Goal: Find contact information: Find contact information

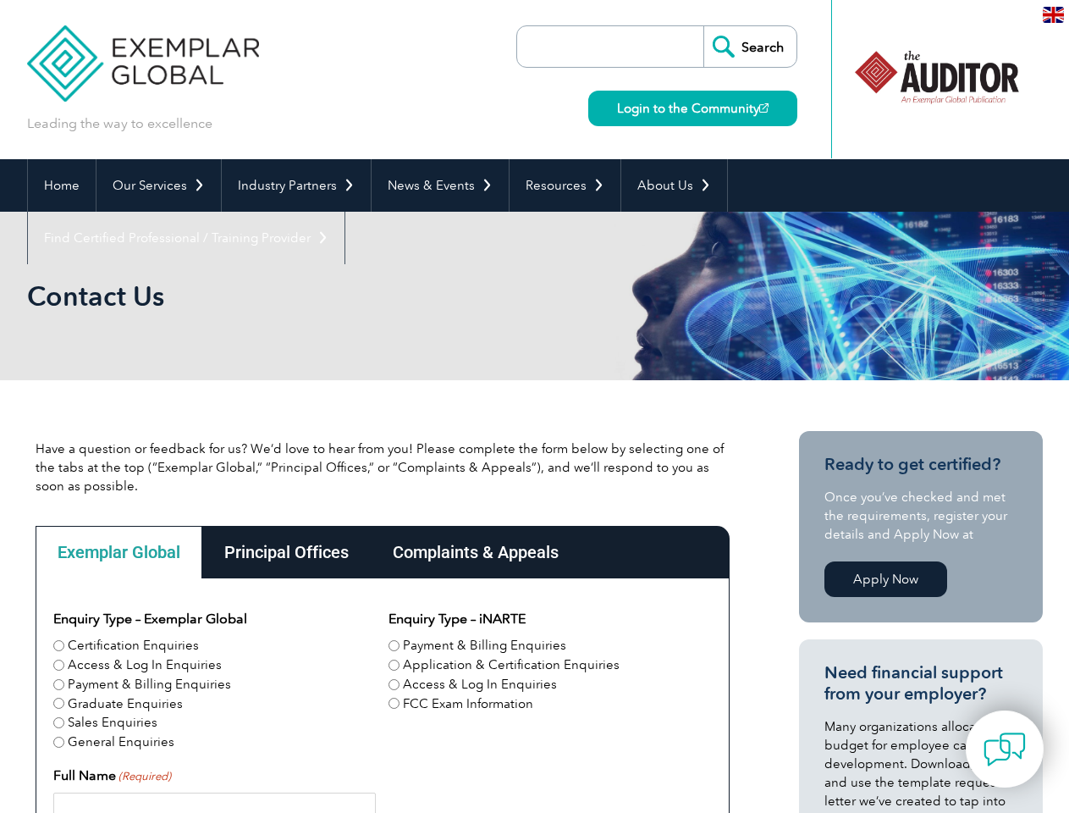
click at [157, 185] on link "Our Services" at bounding box center [159, 185] width 124 height 52
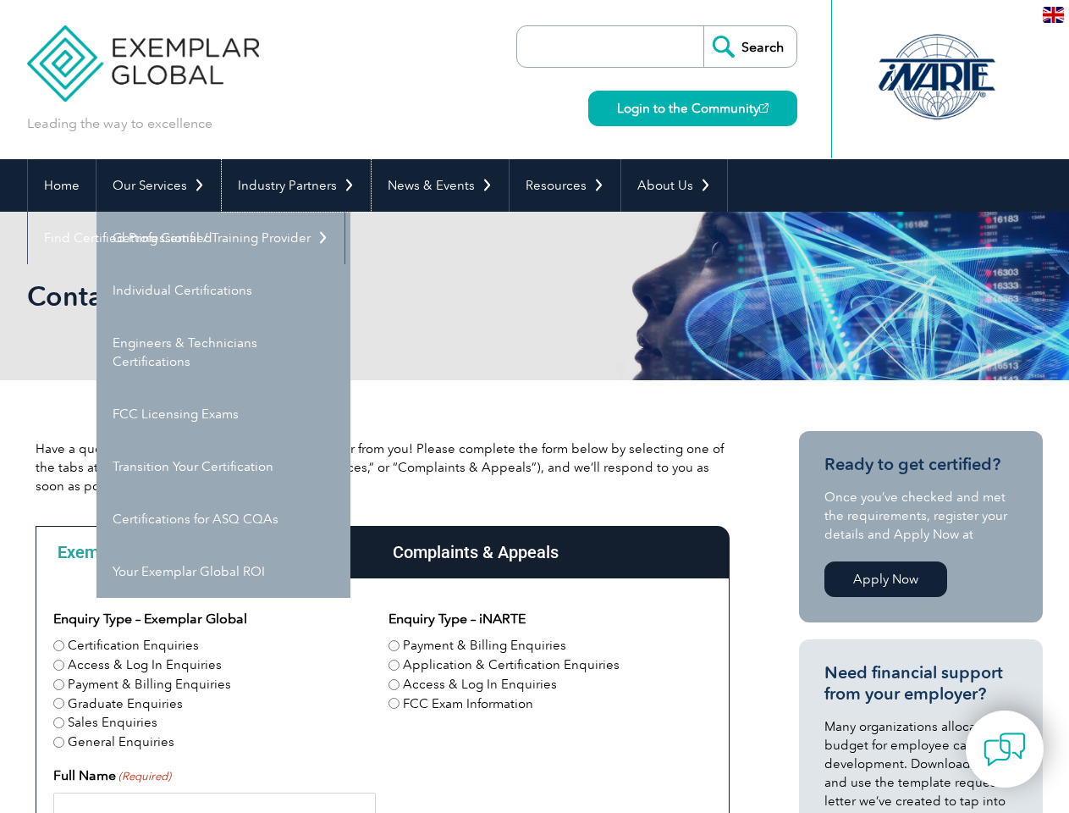
click at [293, 185] on link "Industry Partners" at bounding box center [296, 185] width 149 height 52
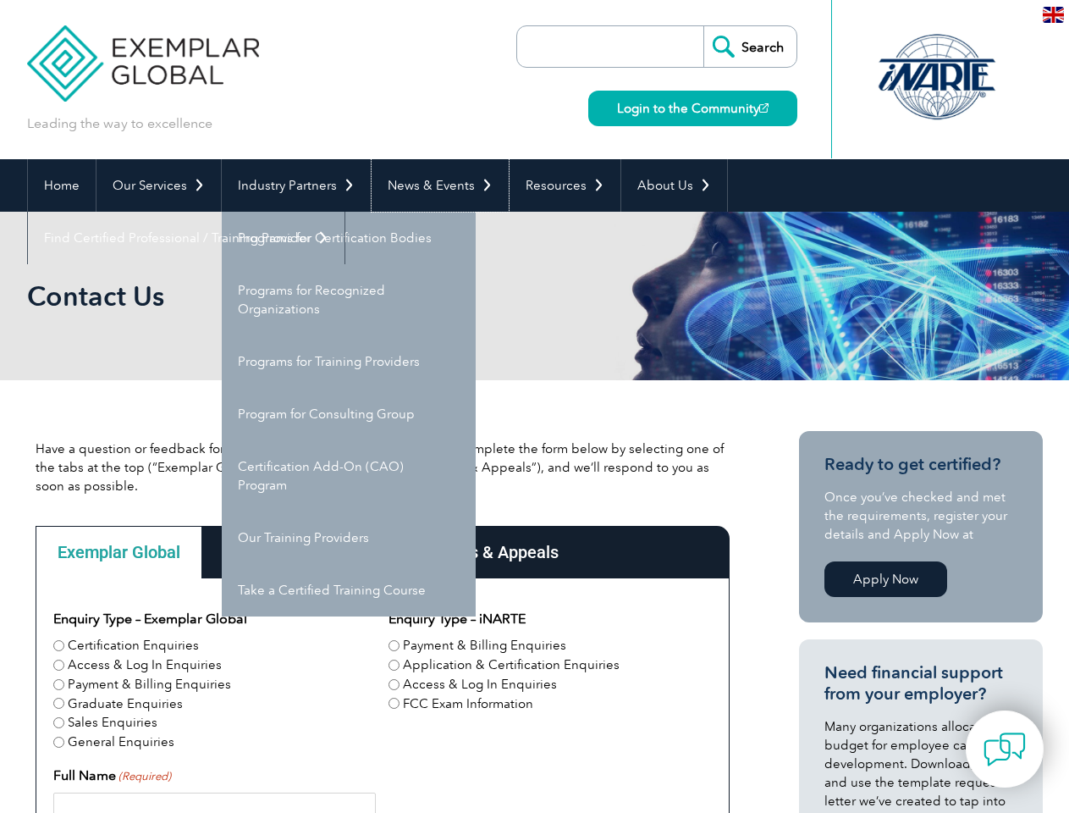
click at [435, 185] on link "News & Events" at bounding box center [440, 185] width 137 height 52
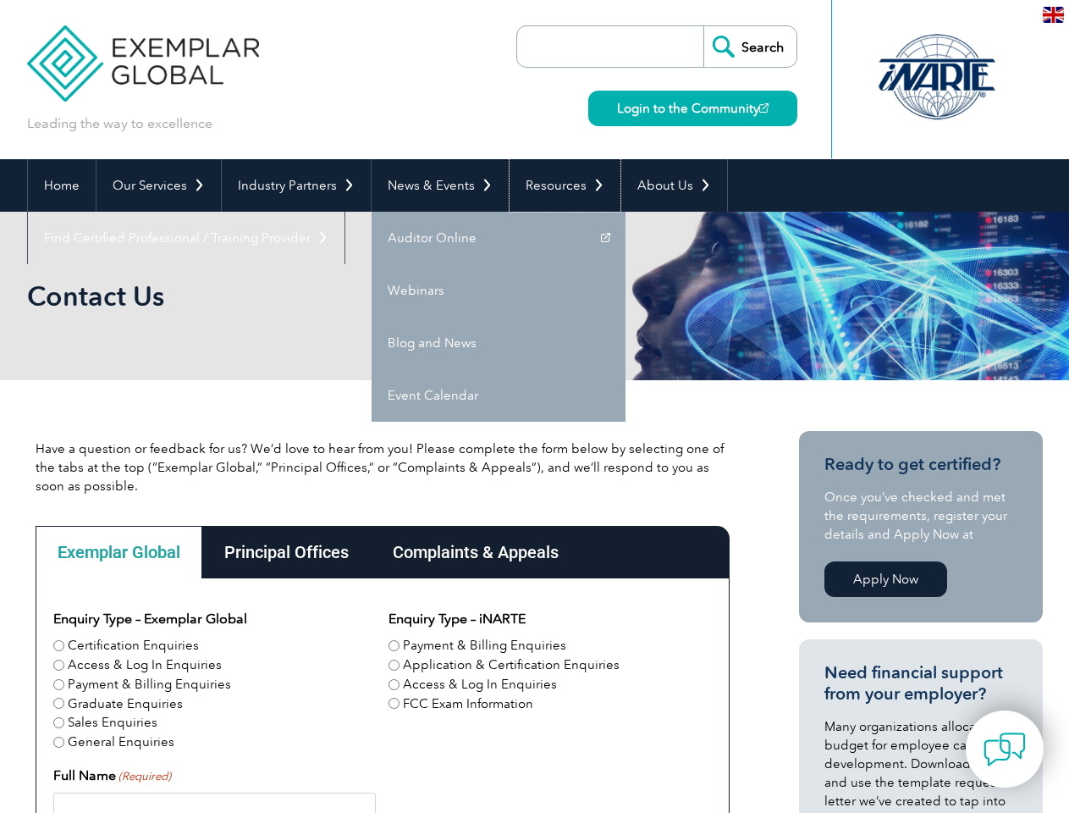
click at [558, 185] on link "Resources" at bounding box center [565, 185] width 111 height 52
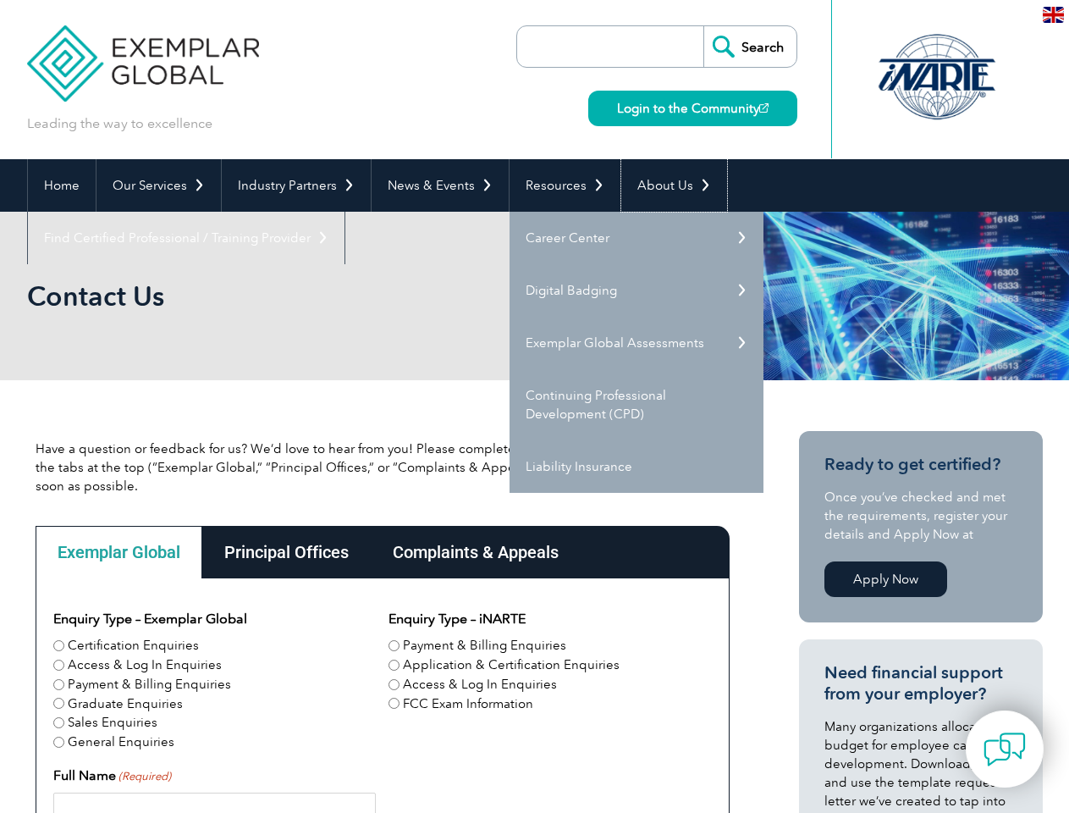
click at [666, 185] on link "About Us" at bounding box center [674, 185] width 106 height 52
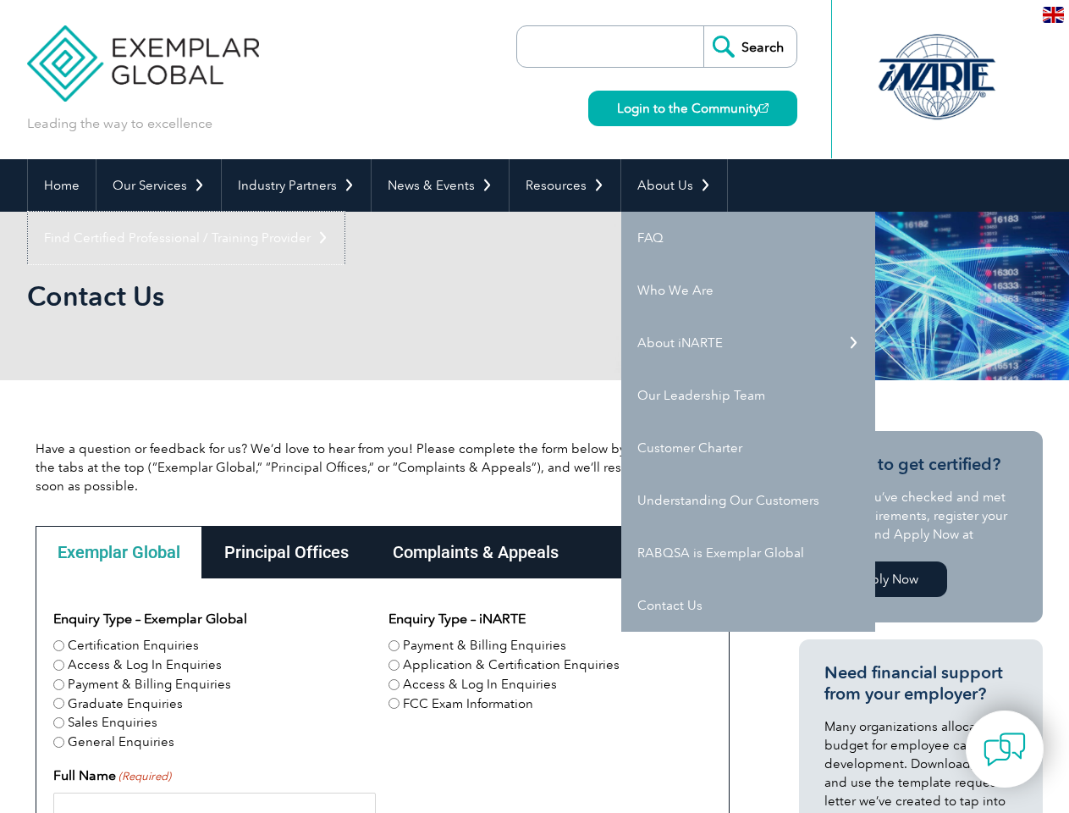
click at [345, 212] on link "Find Certified Professional / Training Provider" at bounding box center [186, 238] width 317 height 52
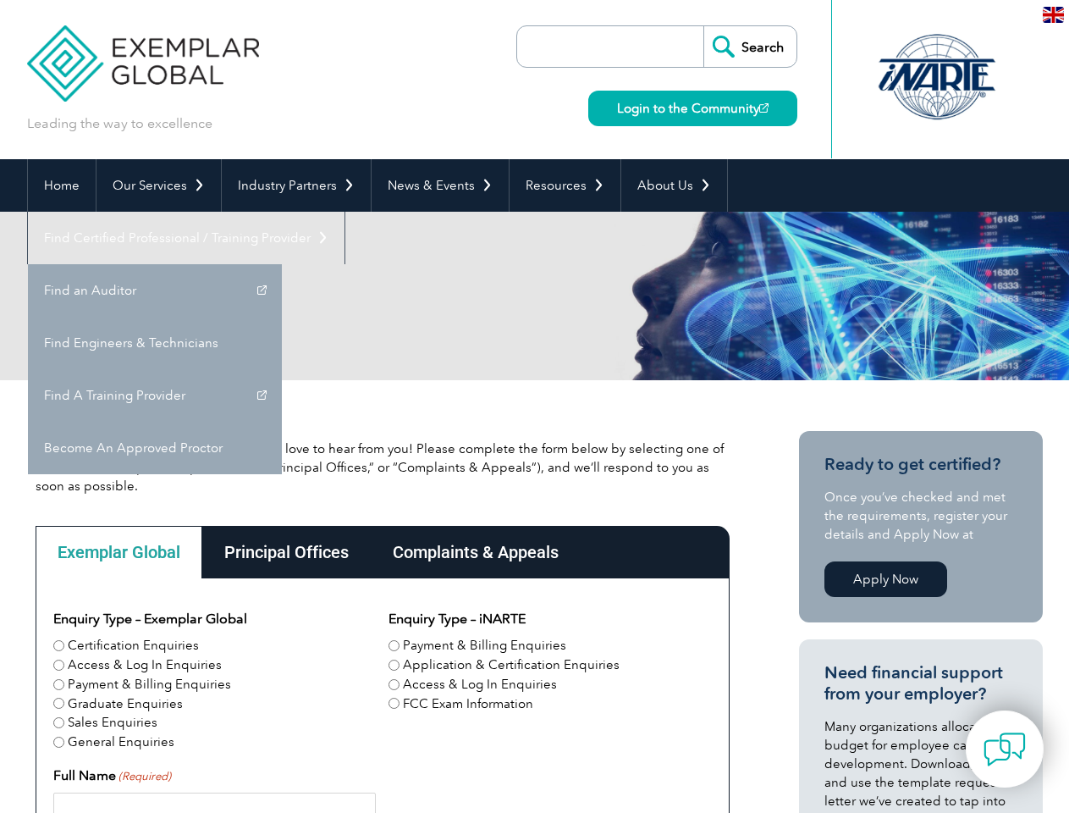
click at [119, 552] on div "Exemplar Global" at bounding box center [119, 552] width 167 height 52
click at [285, 552] on div "Principal Offices" at bounding box center [286, 552] width 168 height 52
click at [475, 552] on div "Complaints & Appeals" at bounding box center [476, 552] width 210 height 52
